Goal: Task Accomplishment & Management: Manage account settings

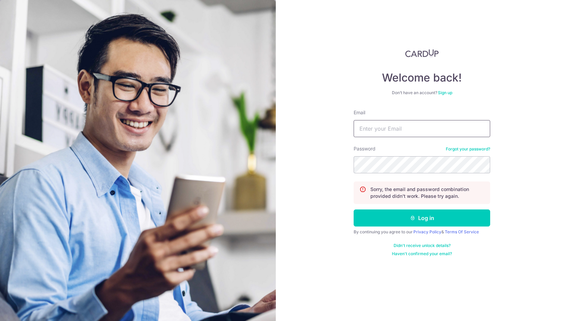
drag, startPoint x: 0, startPoint y: 0, endPoint x: 400, endPoint y: 129, distance: 420.5
click at [400, 129] on input "Email" at bounding box center [422, 128] width 137 height 17
type input "[EMAIL_ADDRESS][DOMAIN_NAME]"
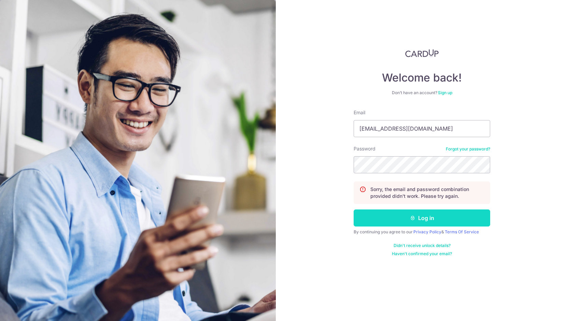
click at [405, 216] on button "Log in" at bounding box center [422, 218] width 137 height 17
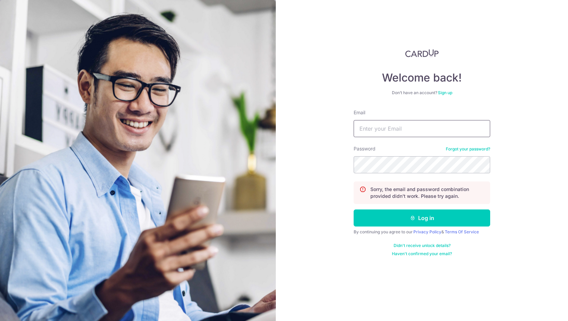
click at [404, 135] on input "Email" at bounding box center [422, 128] width 137 height 17
type input "landeranetwork@gmail.com"
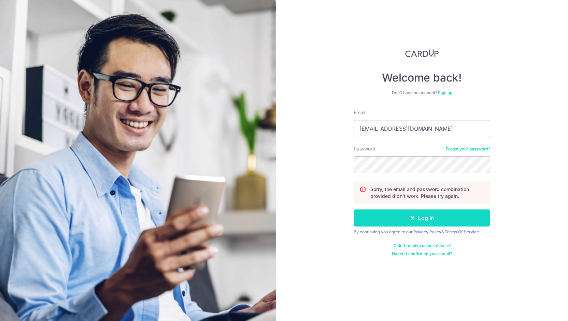
click at [419, 218] on button "Log in" at bounding box center [422, 218] width 137 height 17
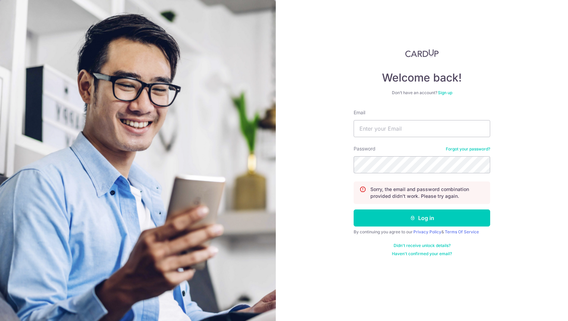
click at [466, 149] on link "Forgot your password?" at bounding box center [468, 149] width 44 height 5
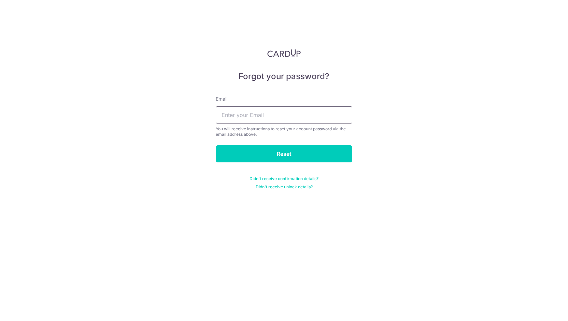
click at [334, 113] on input "text" at bounding box center [284, 115] width 137 height 17
type input "[EMAIL_ADDRESS][DOMAIN_NAME]"
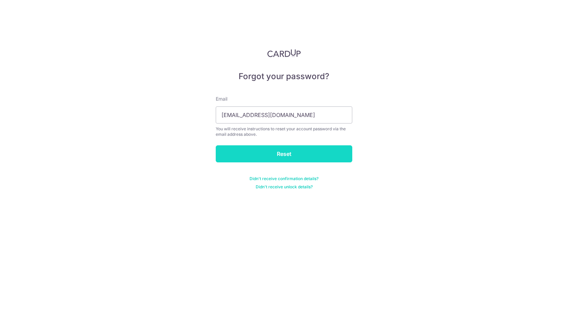
click at [299, 153] on input "Reset" at bounding box center [284, 154] width 137 height 17
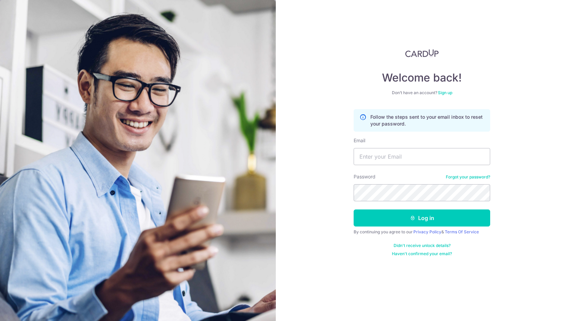
click at [428, 253] on link "Haven't confirmed your email?" at bounding box center [422, 253] width 60 height 5
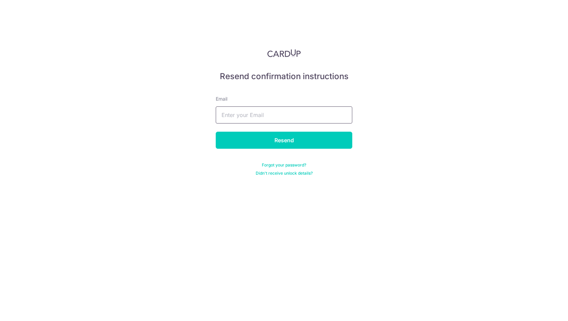
click at [271, 118] on input "text" at bounding box center [284, 115] width 137 height 17
type input "[EMAIL_ADDRESS][DOMAIN_NAME]"
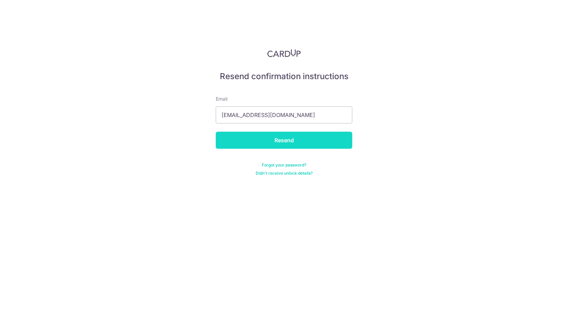
click at [305, 145] on input "Resend" at bounding box center [284, 140] width 137 height 17
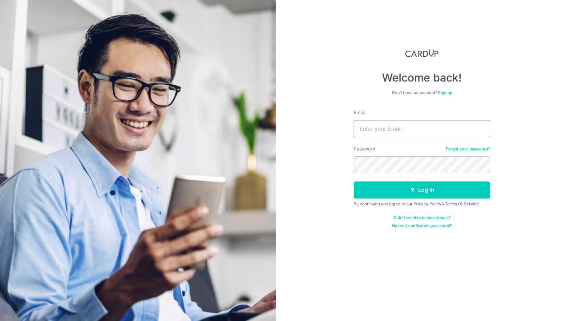
click at [399, 123] on input "Email" at bounding box center [422, 128] width 137 height 17
drag, startPoint x: 440, startPoint y: 136, endPoint x: 373, endPoint y: 148, distance: 67.5
click at [373, 148] on form "Email landeranetwork@gmail.com Password Forgot your password? Log in By continu…" at bounding box center [422, 169] width 137 height 120
type input "l"
type input "[EMAIL_ADDRESS][DOMAIN_NAME]"
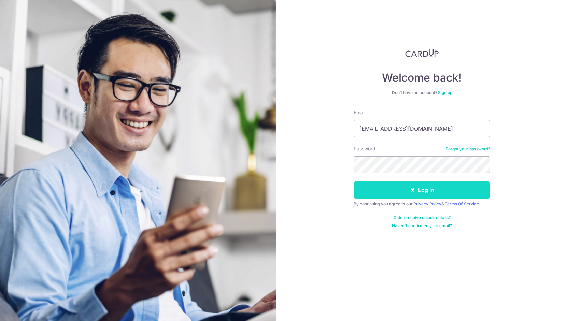
click at [407, 189] on button "Log in" at bounding box center [422, 190] width 137 height 17
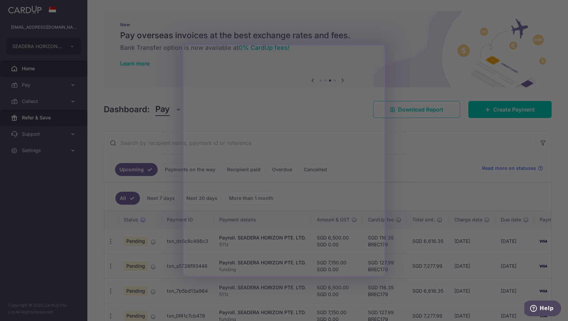
click at [64, 116] on div at bounding box center [287, 162] width 574 height 325
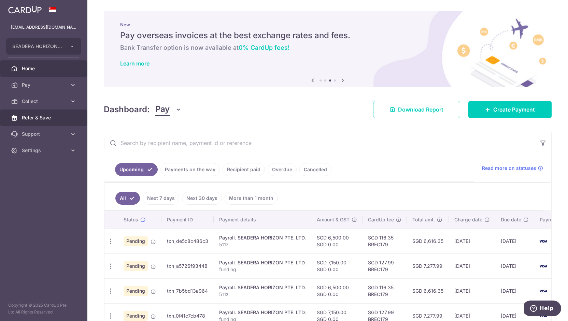
click at [59, 114] on span "Refer & Save" at bounding box center [44, 117] width 45 height 7
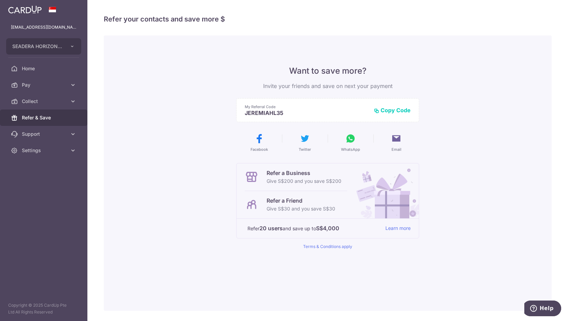
click at [392, 109] on button "Copy Code" at bounding box center [392, 110] width 37 height 7
click at [351, 142] on icon at bounding box center [350, 138] width 11 height 11
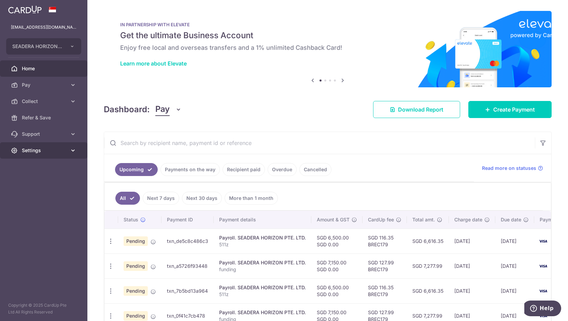
click at [64, 152] on span "Settings" at bounding box center [44, 150] width 45 height 7
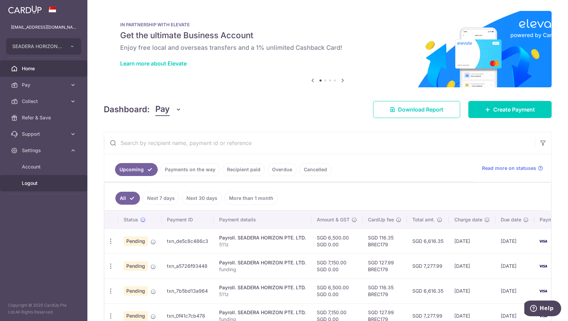
click at [42, 184] on span "Logout" at bounding box center [44, 183] width 45 height 7
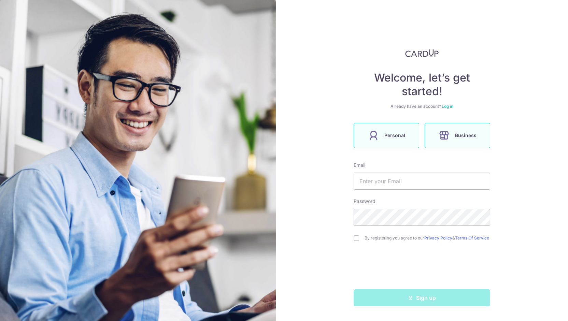
click at [444, 139] on icon at bounding box center [444, 135] width 11 height 11
click at [394, 178] on input "text" at bounding box center [422, 181] width 137 height 17
type input "[EMAIL_ADDRESS][DOMAIN_NAME]"
click at [356, 241] on input "checkbox" at bounding box center [356, 238] width 5 height 5
checkbox input "true"
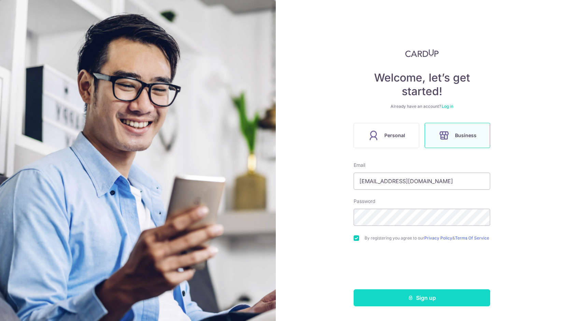
click at [416, 302] on button "Sign up" at bounding box center [422, 298] width 137 height 17
